Goal: Transaction & Acquisition: Purchase product/service

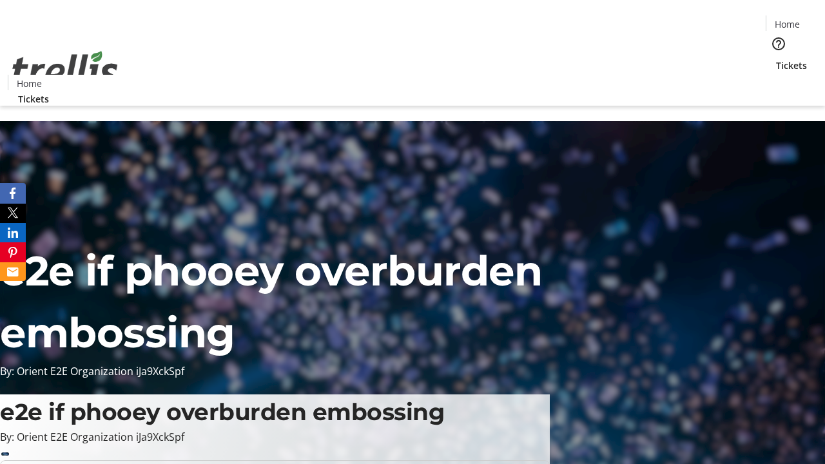
click at [776, 59] on span "Tickets" at bounding box center [791, 66] width 31 height 14
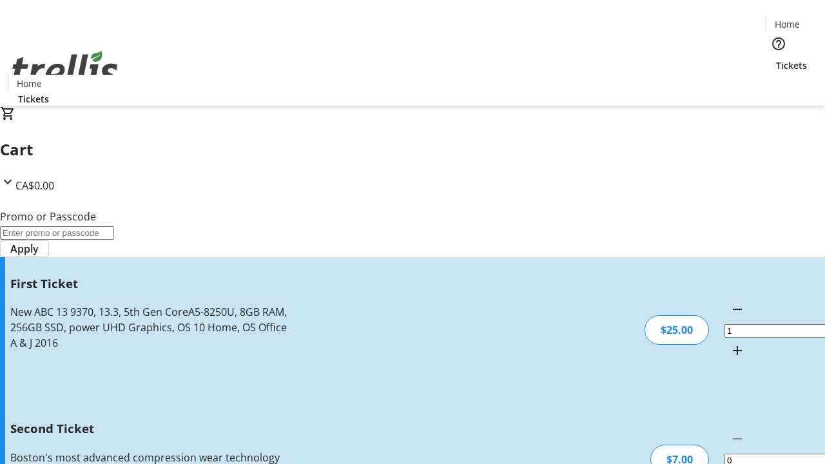
type input "2"
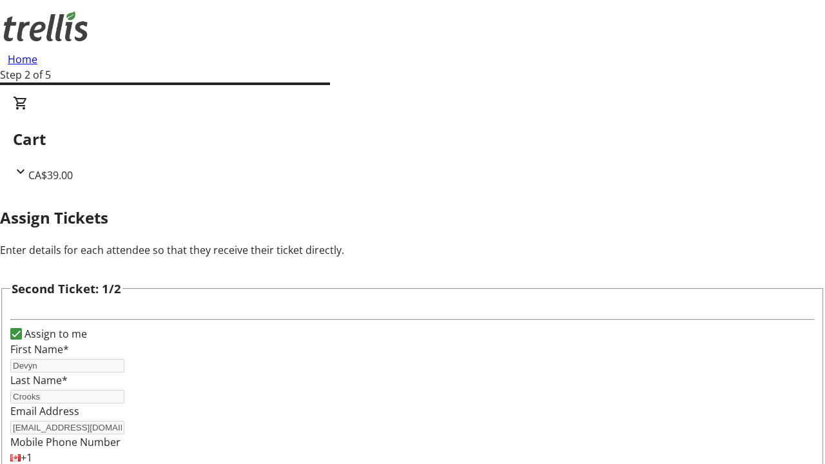
type input "[PERSON_NAME]"
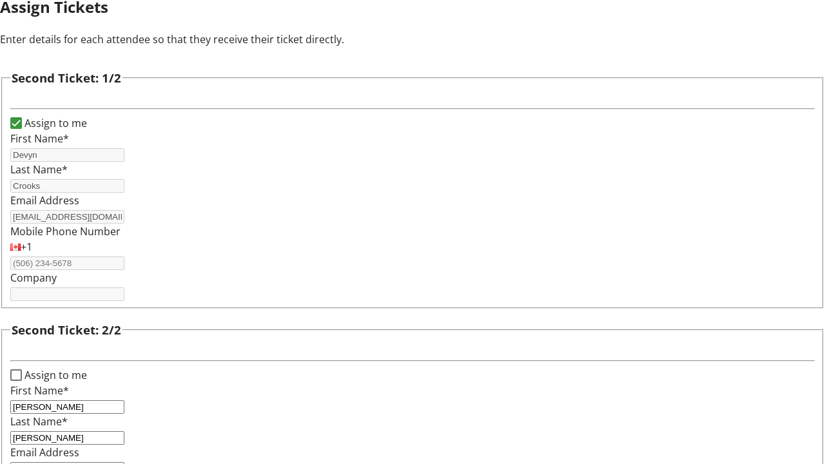
type input "[PERSON_NAME][EMAIL_ADDRESS][DOMAIN_NAME]"
